Goal: Information Seeking & Learning: Find specific fact

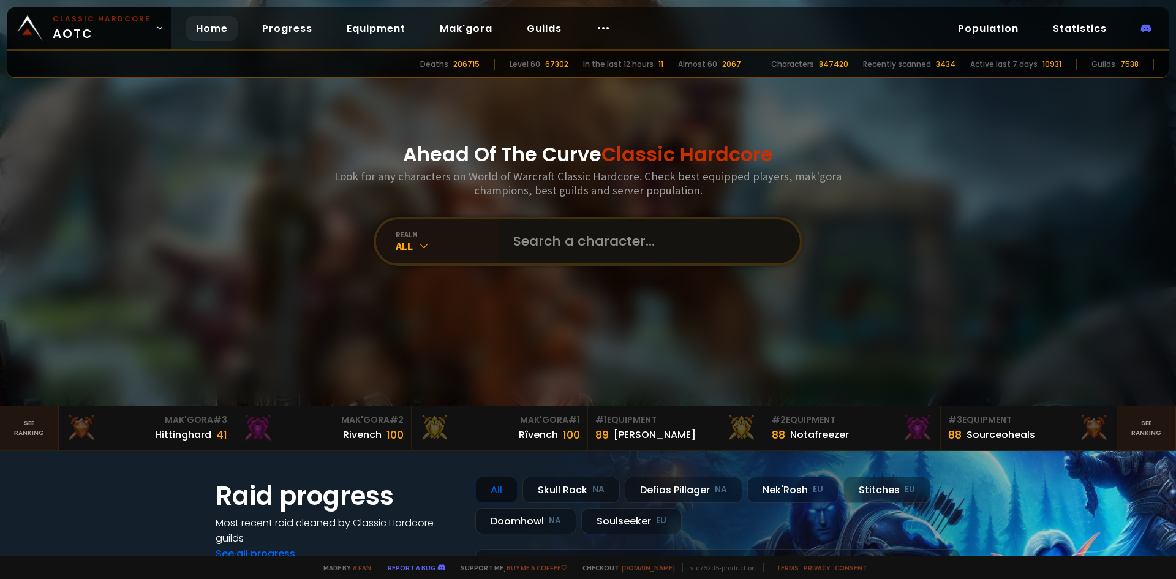
click at [583, 243] on input "text" at bounding box center [645, 241] width 279 height 44
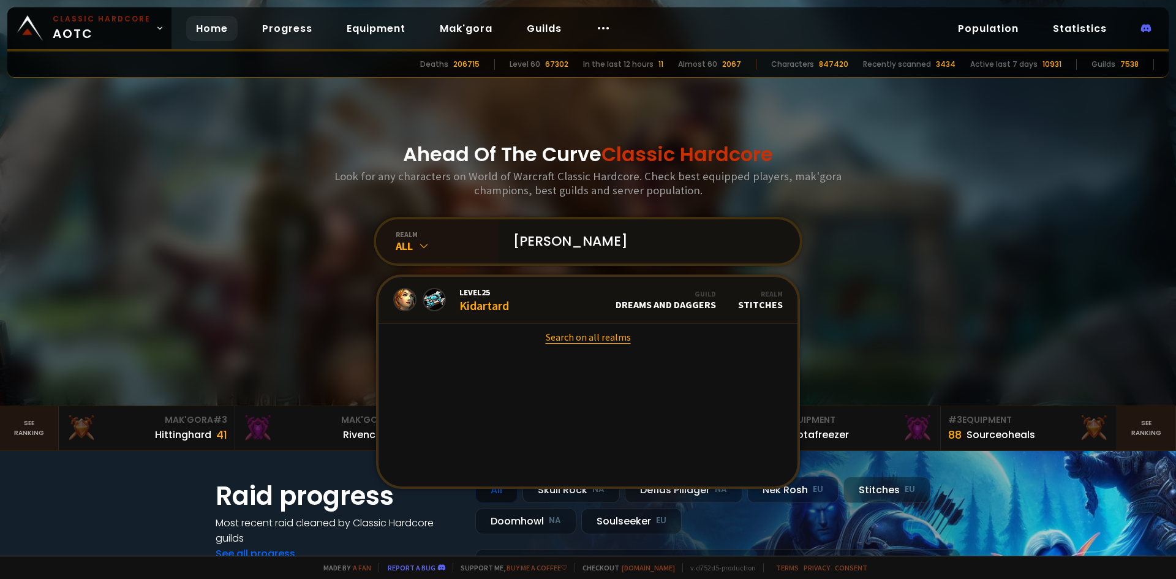
type input "[PERSON_NAME]"
click at [569, 344] on link "Search on all realms" at bounding box center [587, 336] width 419 height 27
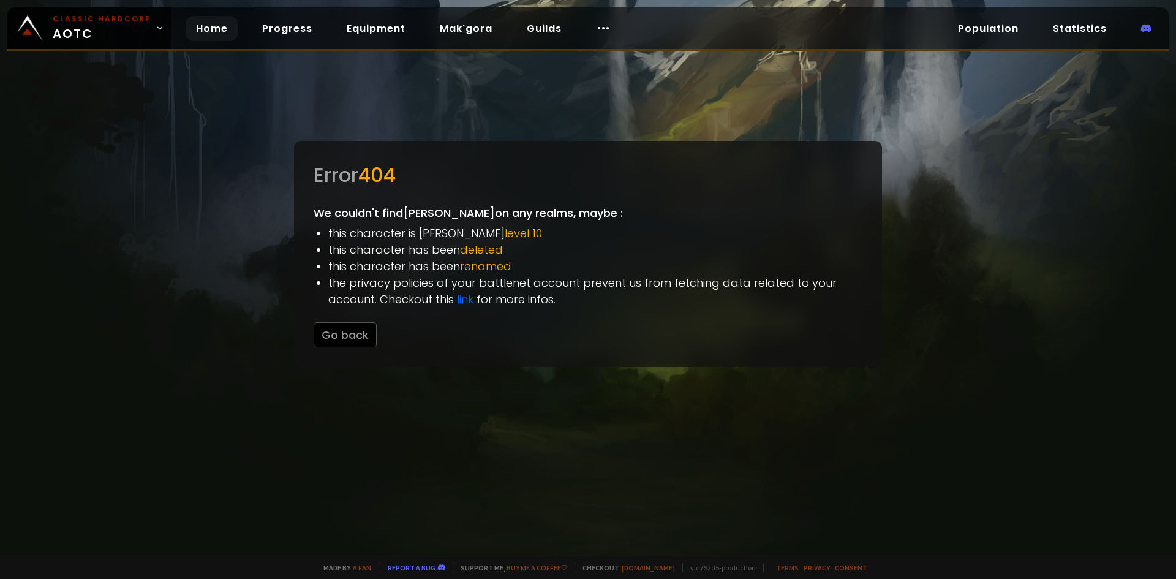
click at [214, 24] on link "Home" at bounding box center [211, 28] width 51 height 25
